Goal: Task Accomplishment & Management: Use online tool/utility

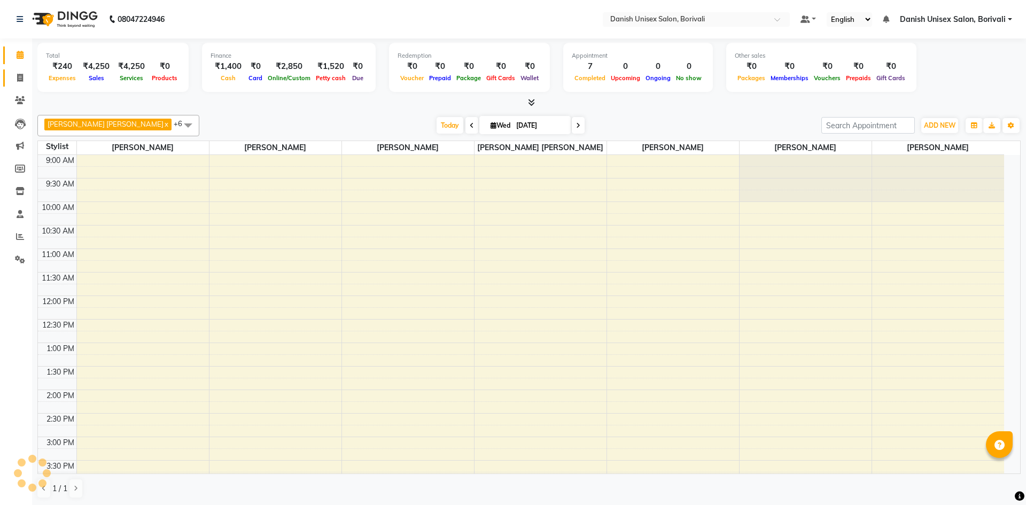
click at [20, 82] on span at bounding box center [20, 78] width 19 height 12
select select "service"
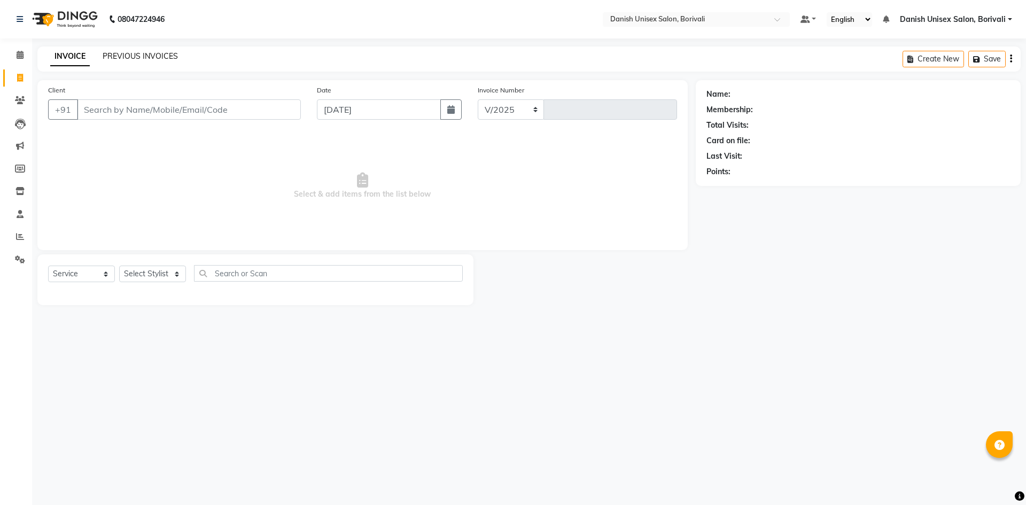
select select "7068"
type input "2300"
click at [18, 57] on icon at bounding box center [20, 55] width 7 height 8
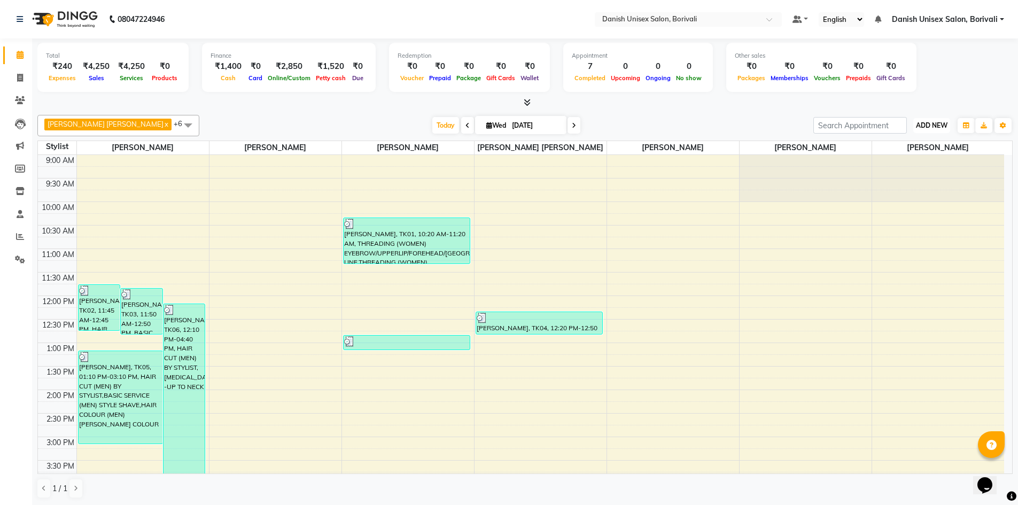
click at [931, 122] on span "ADD NEW" at bounding box center [932, 125] width 32 height 8
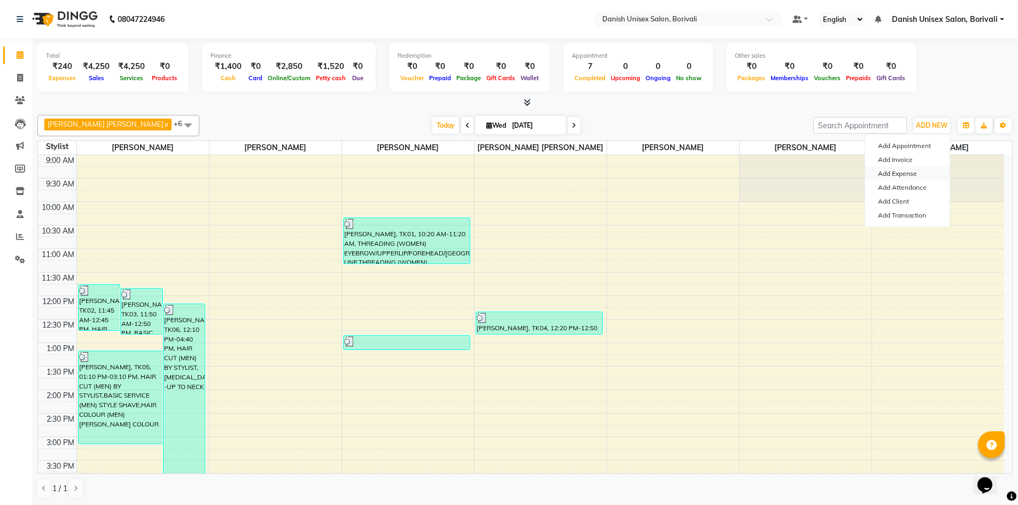
click at [925, 174] on link "Add Expense" at bounding box center [908, 174] width 84 height 14
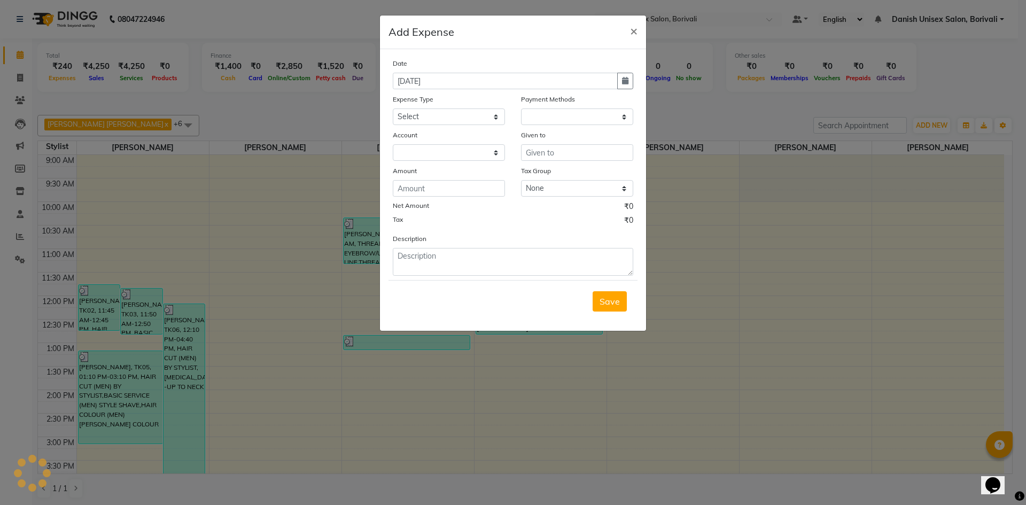
select select "1"
select select "6139"
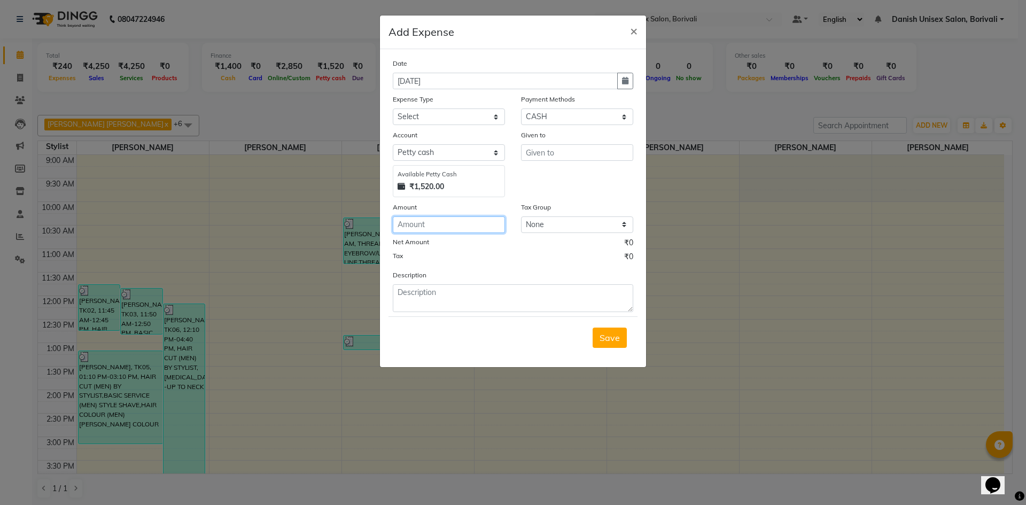
click at [424, 232] on input "number" at bounding box center [449, 225] width 112 height 17
type input "30"
click at [416, 116] on select "Select Advance Salary Bank charges Car maintenance Cash transfer to bank Cash t…" at bounding box center [449, 117] width 112 height 17
select select "7"
click at [393, 109] on select "Select Advance Salary Bank charges Car maintenance Cash transfer to bank Cash t…" at bounding box center [449, 117] width 112 height 17
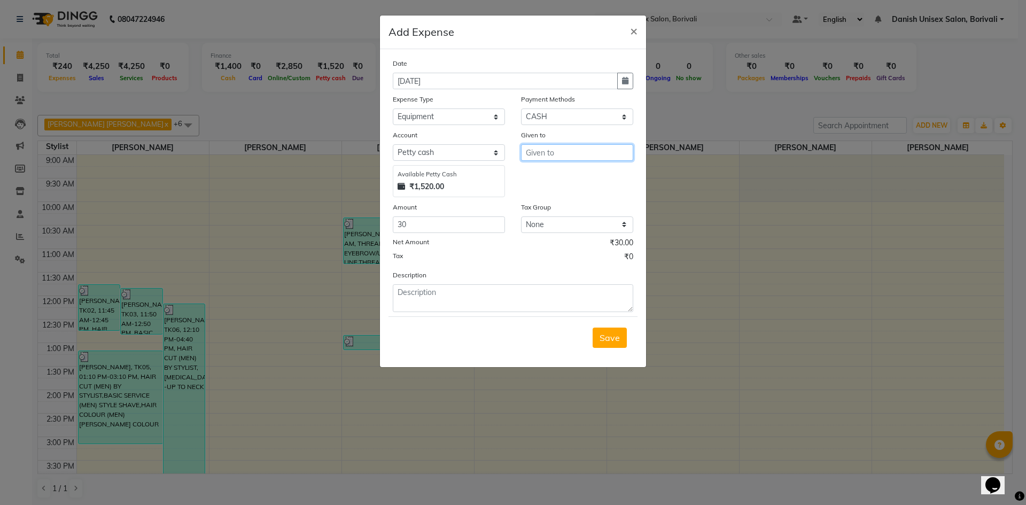
click at [560, 157] on input "text" at bounding box center [577, 152] width 112 height 17
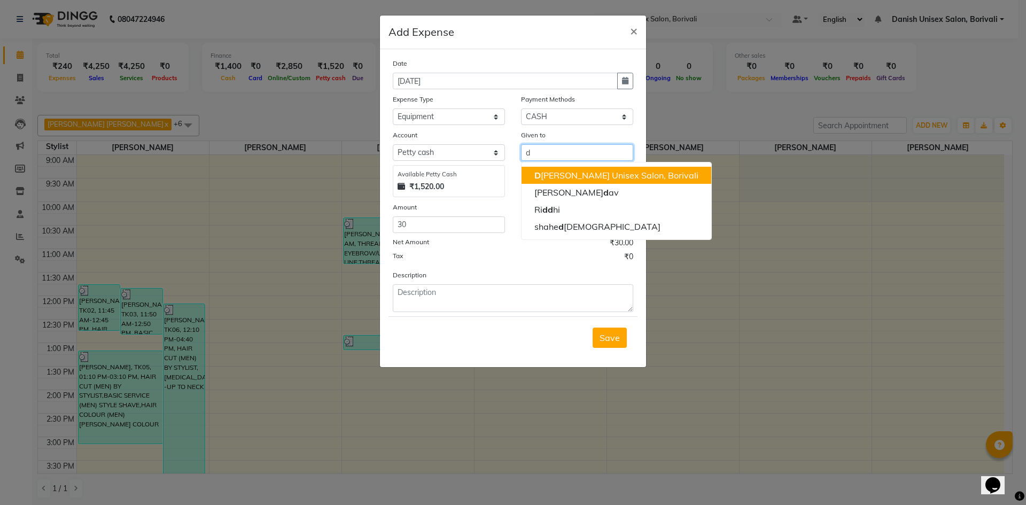
click at [604, 170] on ngb-highlight "D [PERSON_NAME] Unisex Salon, Borivali" at bounding box center [617, 175] width 164 height 11
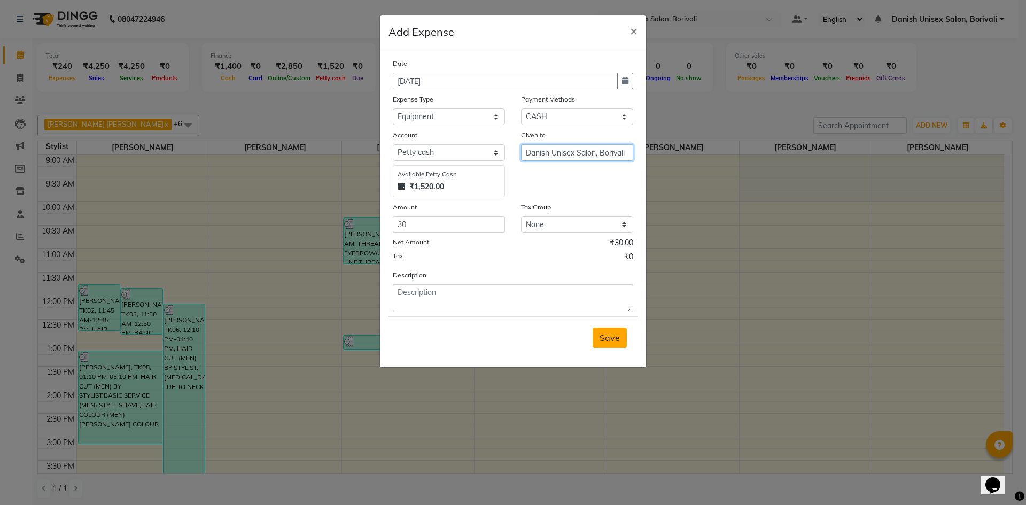
type input "Danish Unisex Salon, Borivali"
click at [607, 338] on span "Save" at bounding box center [610, 338] width 20 height 11
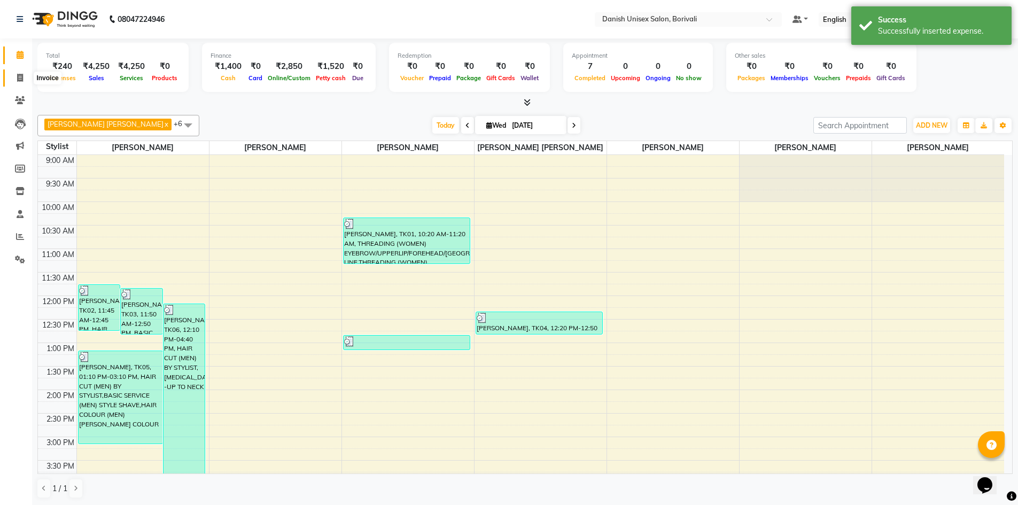
click at [22, 76] on icon at bounding box center [20, 78] width 6 height 8
select select "7068"
select select "service"
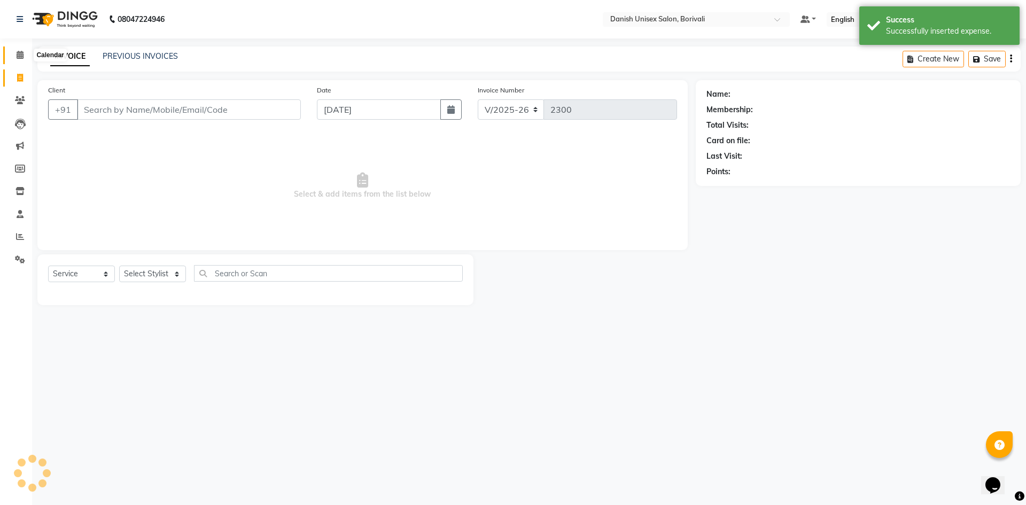
click at [23, 50] on span at bounding box center [20, 55] width 19 height 12
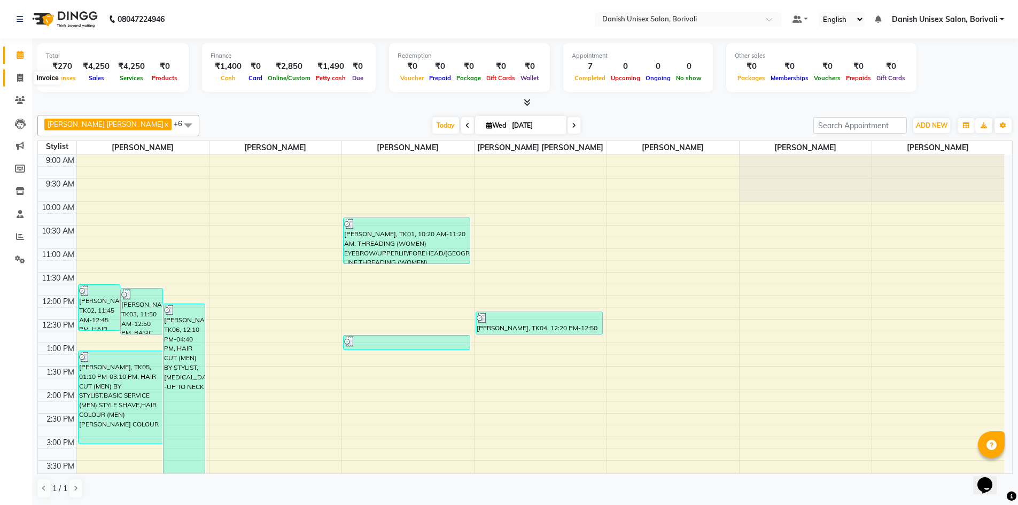
click at [20, 80] on icon at bounding box center [20, 78] width 6 height 8
select select "7068"
select select "service"
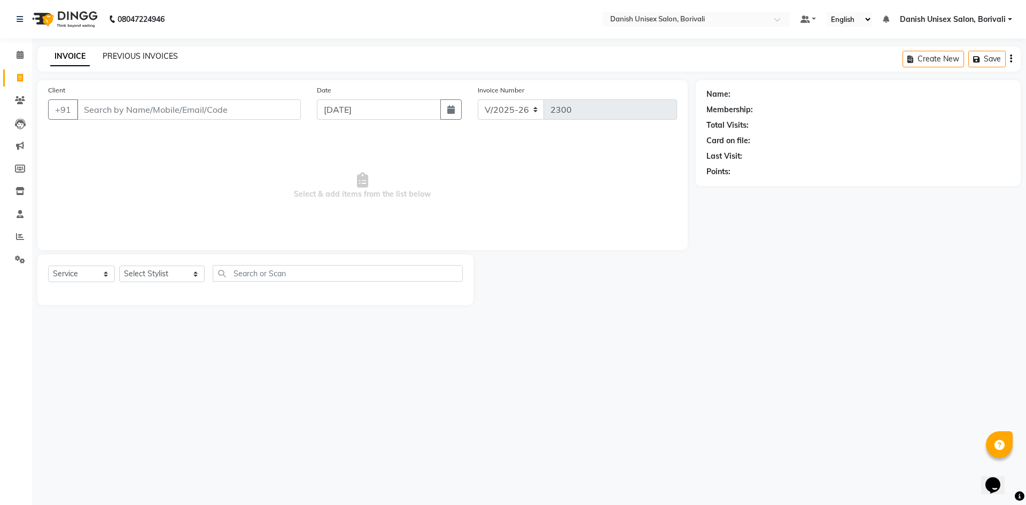
click at [130, 58] on link "PREVIOUS INVOICES" at bounding box center [140, 56] width 75 height 10
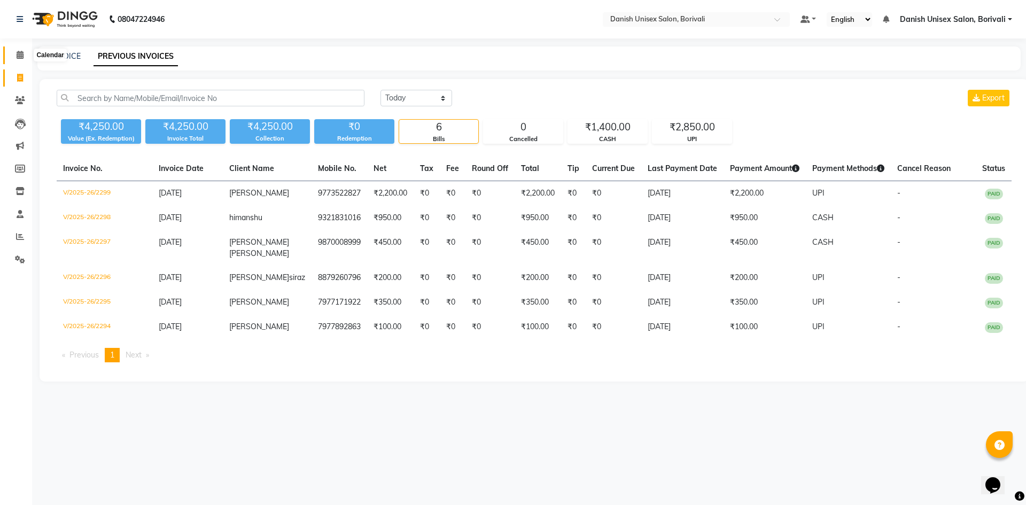
click at [19, 59] on span at bounding box center [20, 55] width 19 height 12
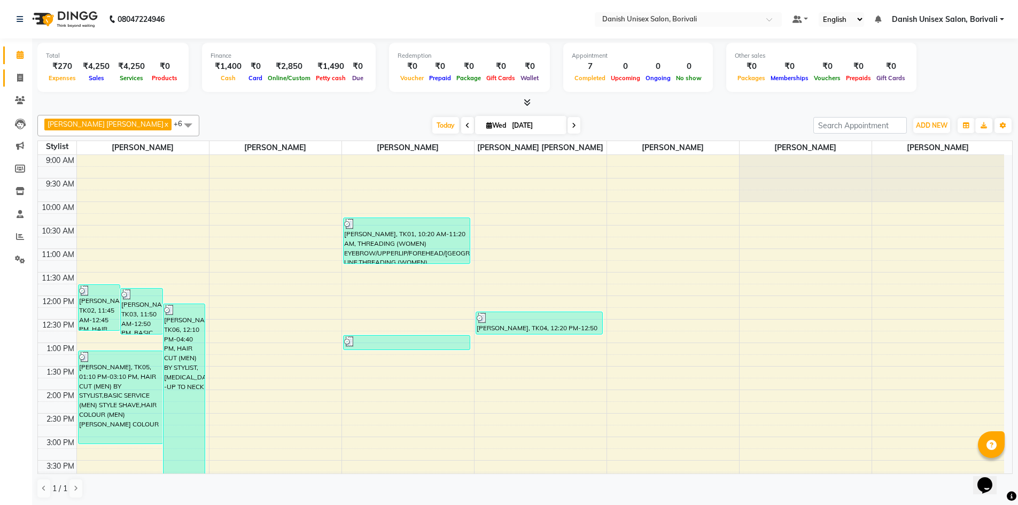
click at [10, 78] on link "Invoice" at bounding box center [16, 78] width 26 height 18
select select "7068"
select select "service"
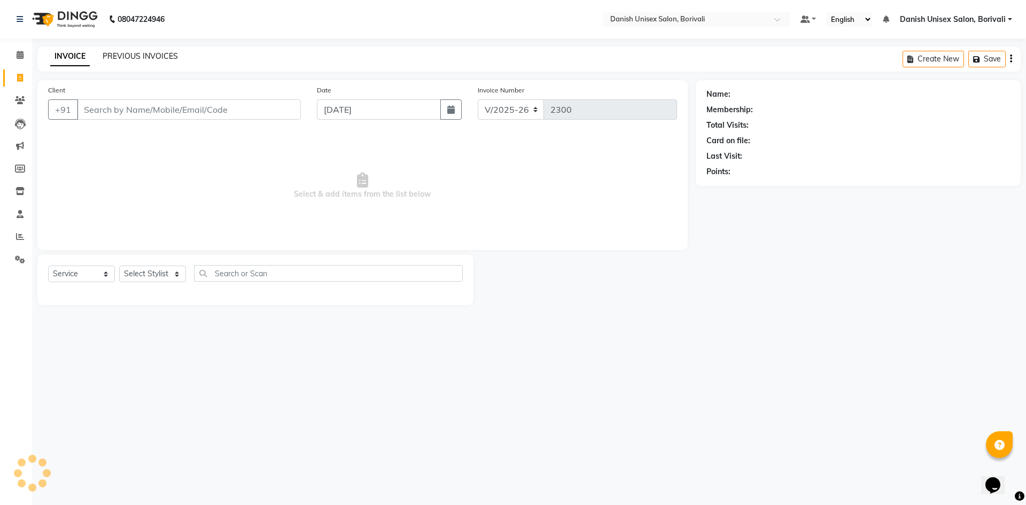
click at [131, 56] on link "PREVIOUS INVOICES" at bounding box center [140, 56] width 75 height 10
